Goal: Browse casually

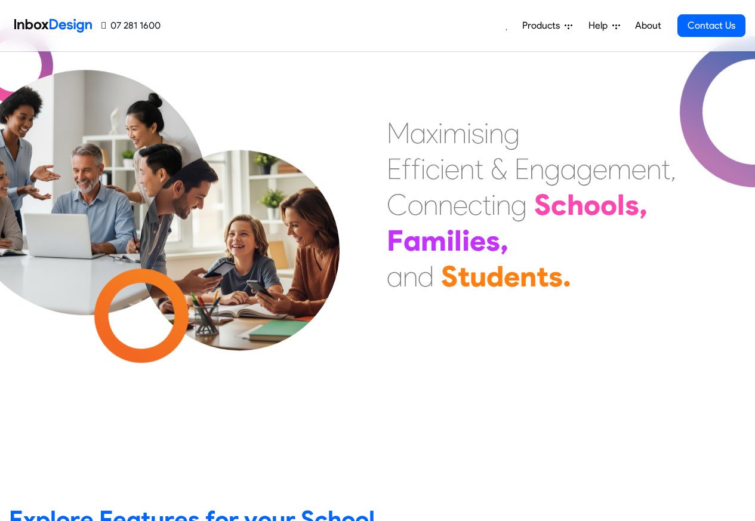
scroll to position [430, 0]
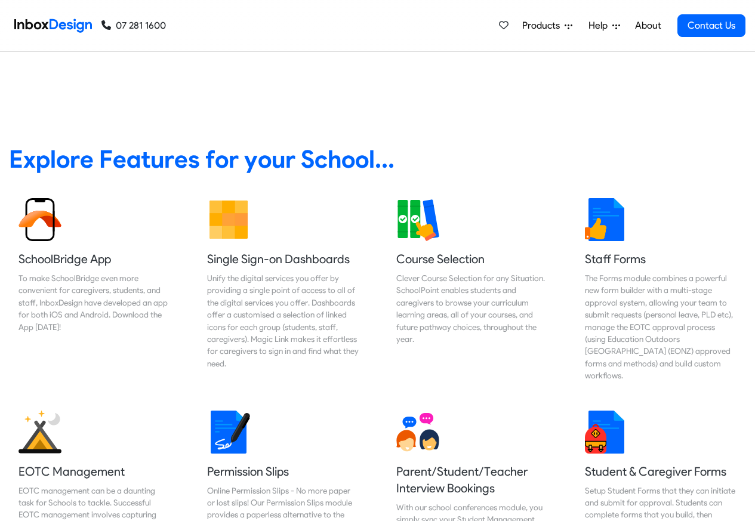
click at [649, 26] on link "About" at bounding box center [648, 26] width 33 height 24
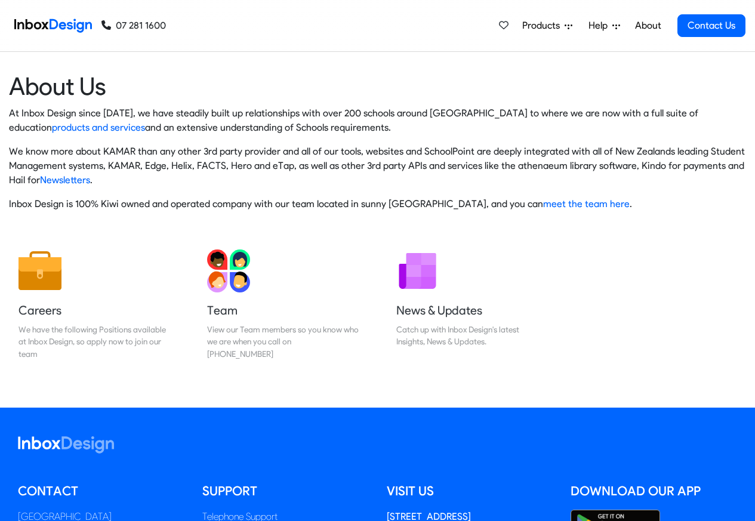
click at [61, 24] on img at bounding box center [53, 26] width 78 height 24
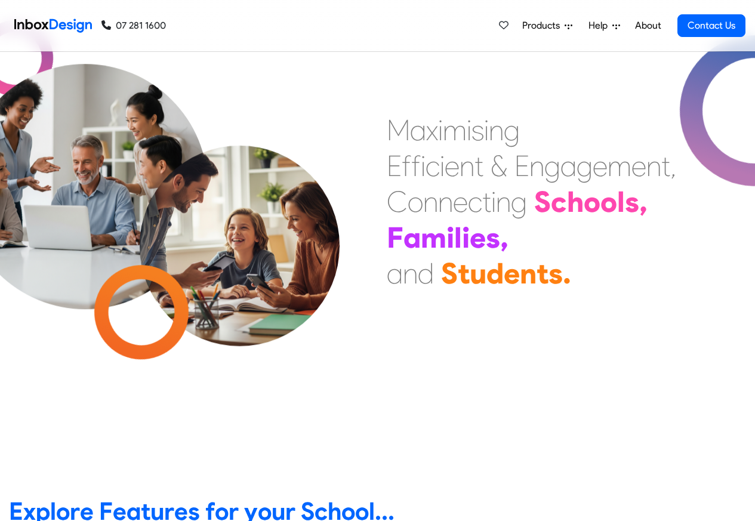
scroll to position [358, 0]
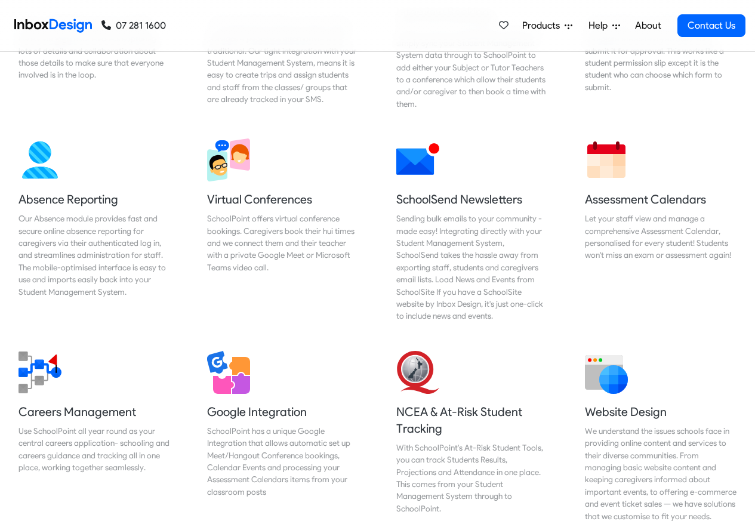
scroll to position [1147, 0]
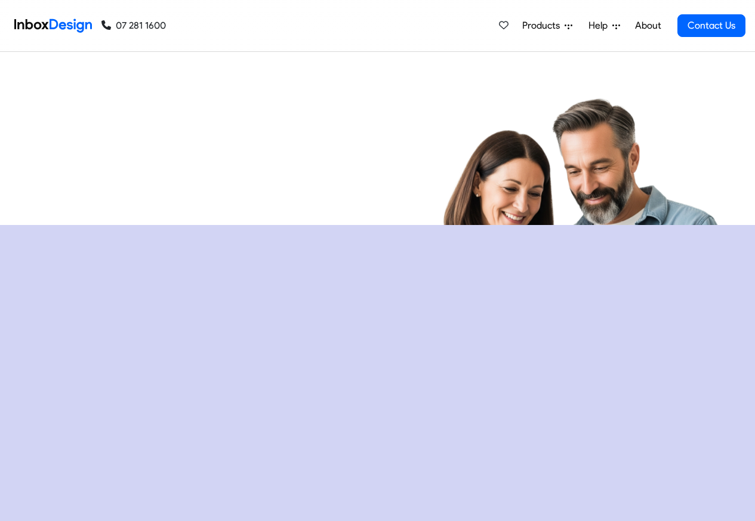
checkbox input "true"
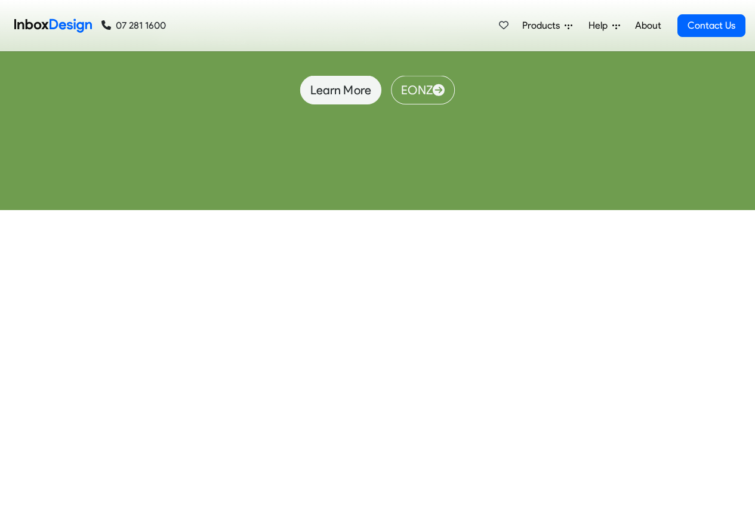
checkbox input "true"
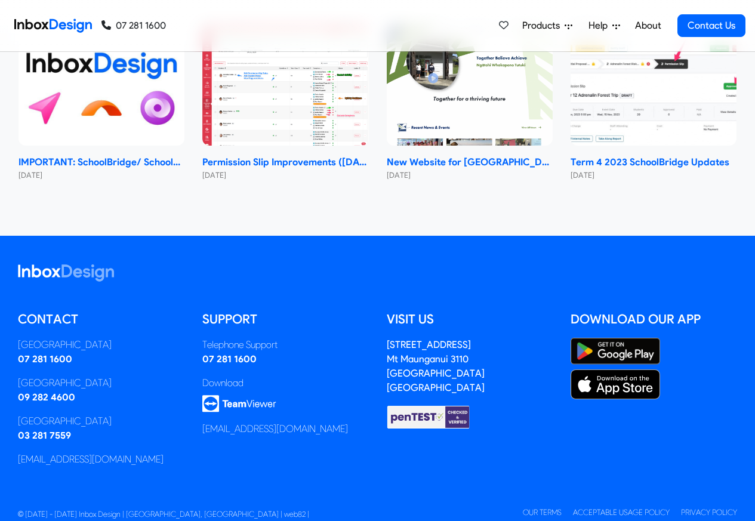
checkbox input "true"
